Goal: Register for event/course

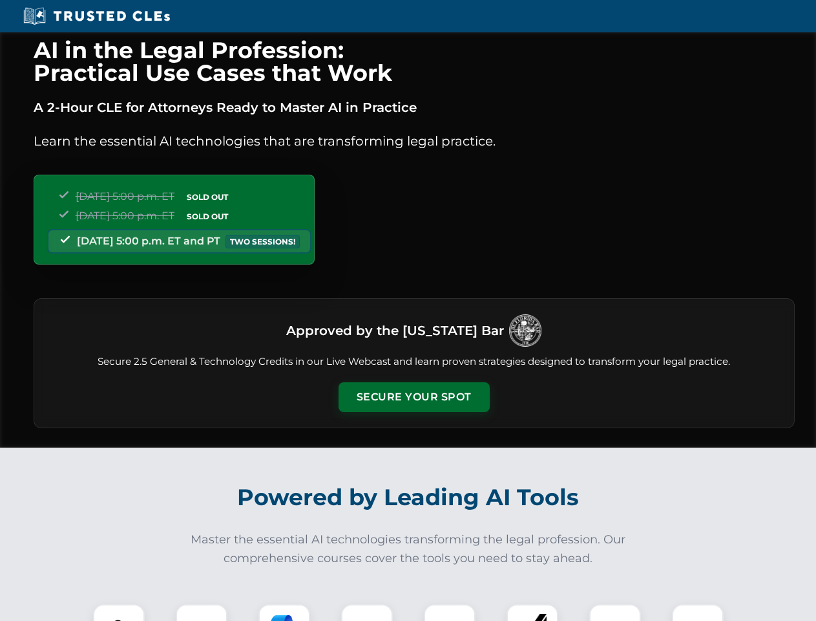
click at [414, 397] on button "Secure Your Spot" at bounding box center [414, 397] width 151 height 30
click at [119, 612] on img at bounding box center [118, 629] width 37 height 37
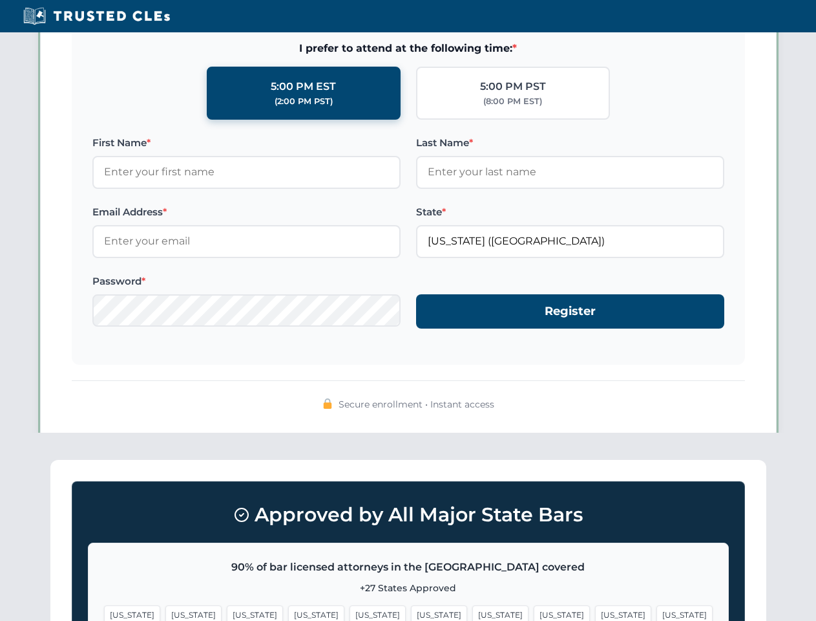
click at [473, 612] on span "[US_STATE]" at bounding box center [501, 614] width 56 height 19
click at [595, 612] on span "[US_STATE]" at bounding box center [623, 614] width 56 height 19
